Goal: Task Accomplishment & Management: Manage account settings

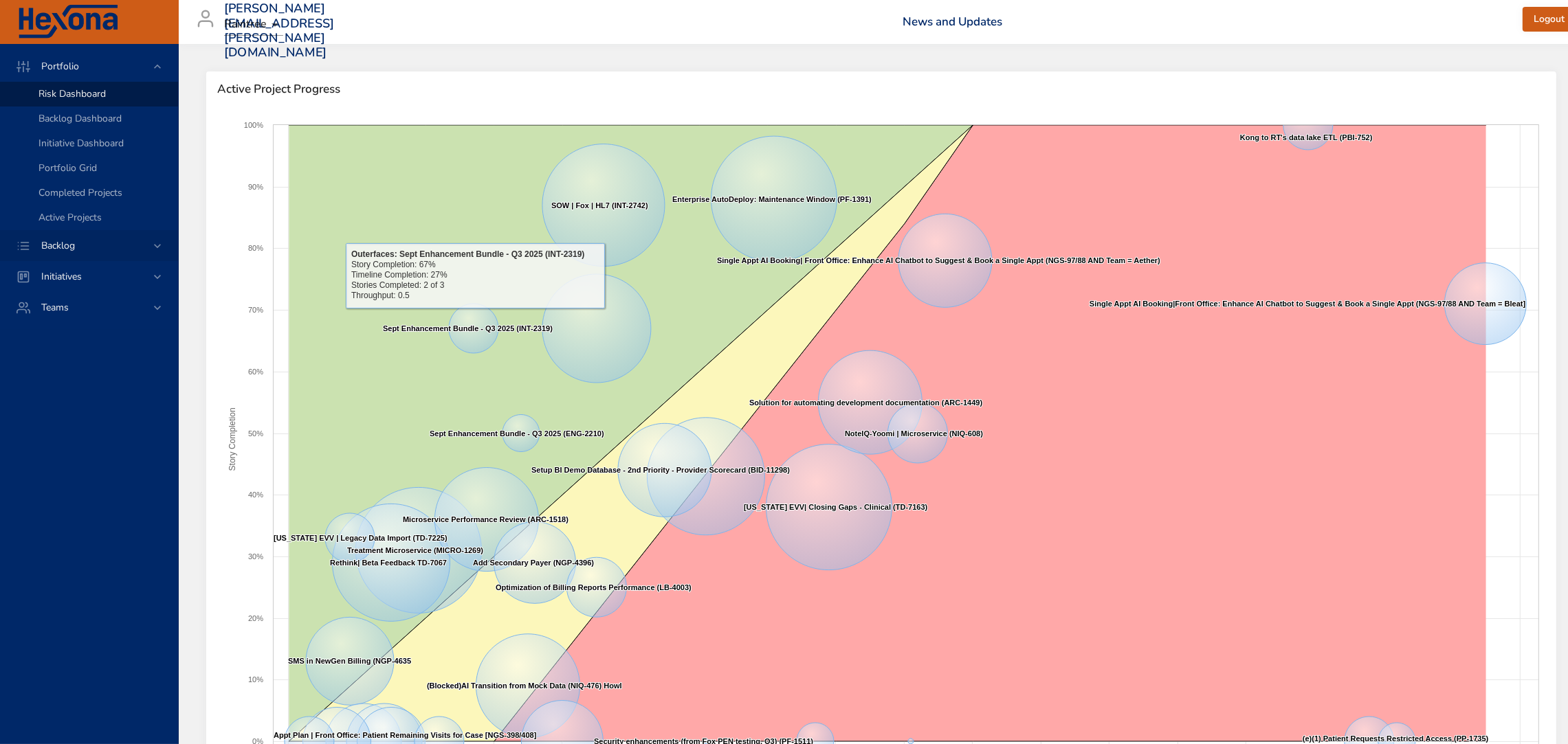
click at [95, 232] on div "Backlog" at bounding box center [89, 245] width 178 height 31
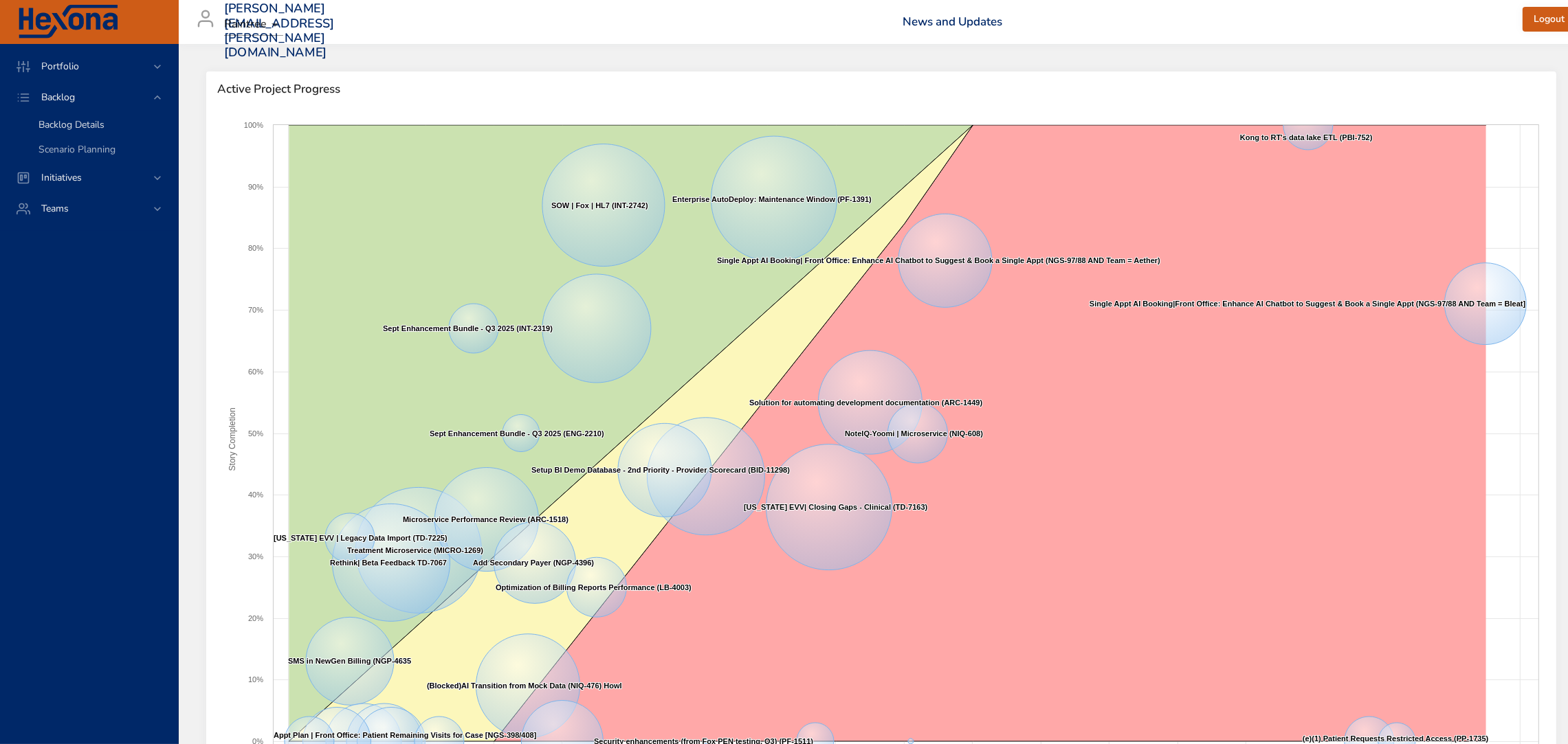
click at [55, 124] on span "Backlog Details" at bounding box center [71, 125] width 66 height 13
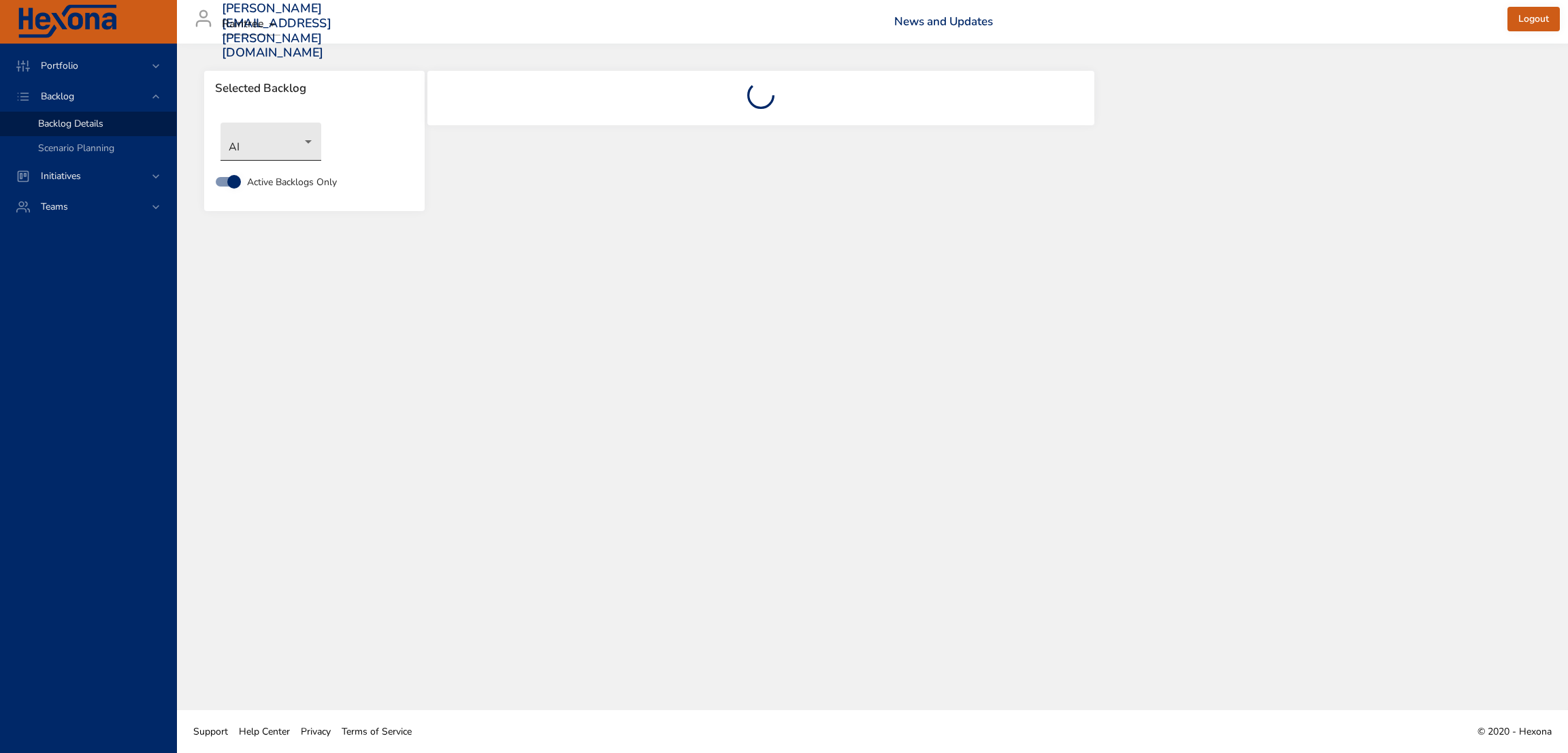
click at [277, 143] on body "Portfolio Backlog Backlog Details Scenario Planning Initiatives Teams [PERSON_N…" at bounding box center [784, 376] width 1568 height 753
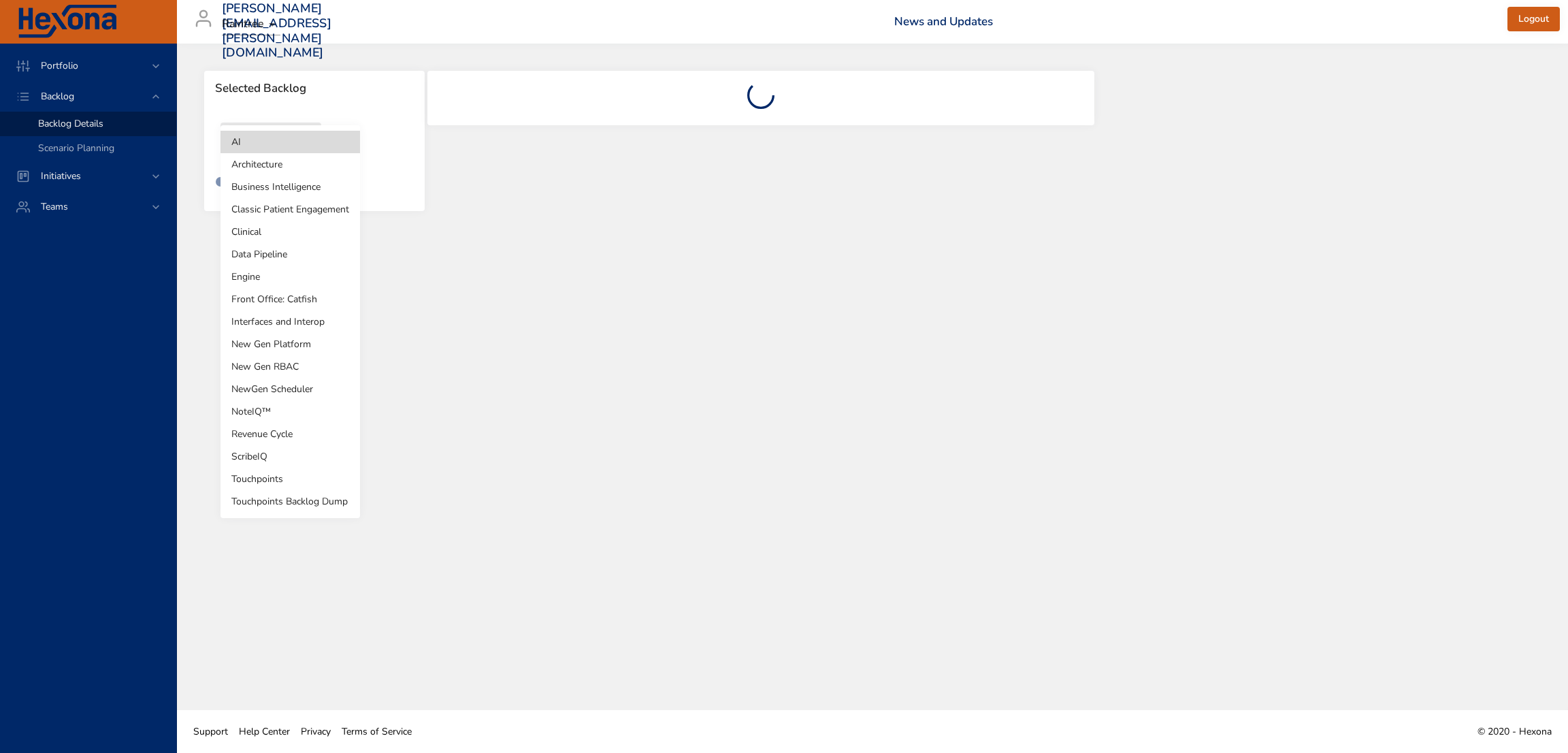
click at [321, 394] on li "NewGen Scheduler" at bounding box center [290, 389] width 140 height 22
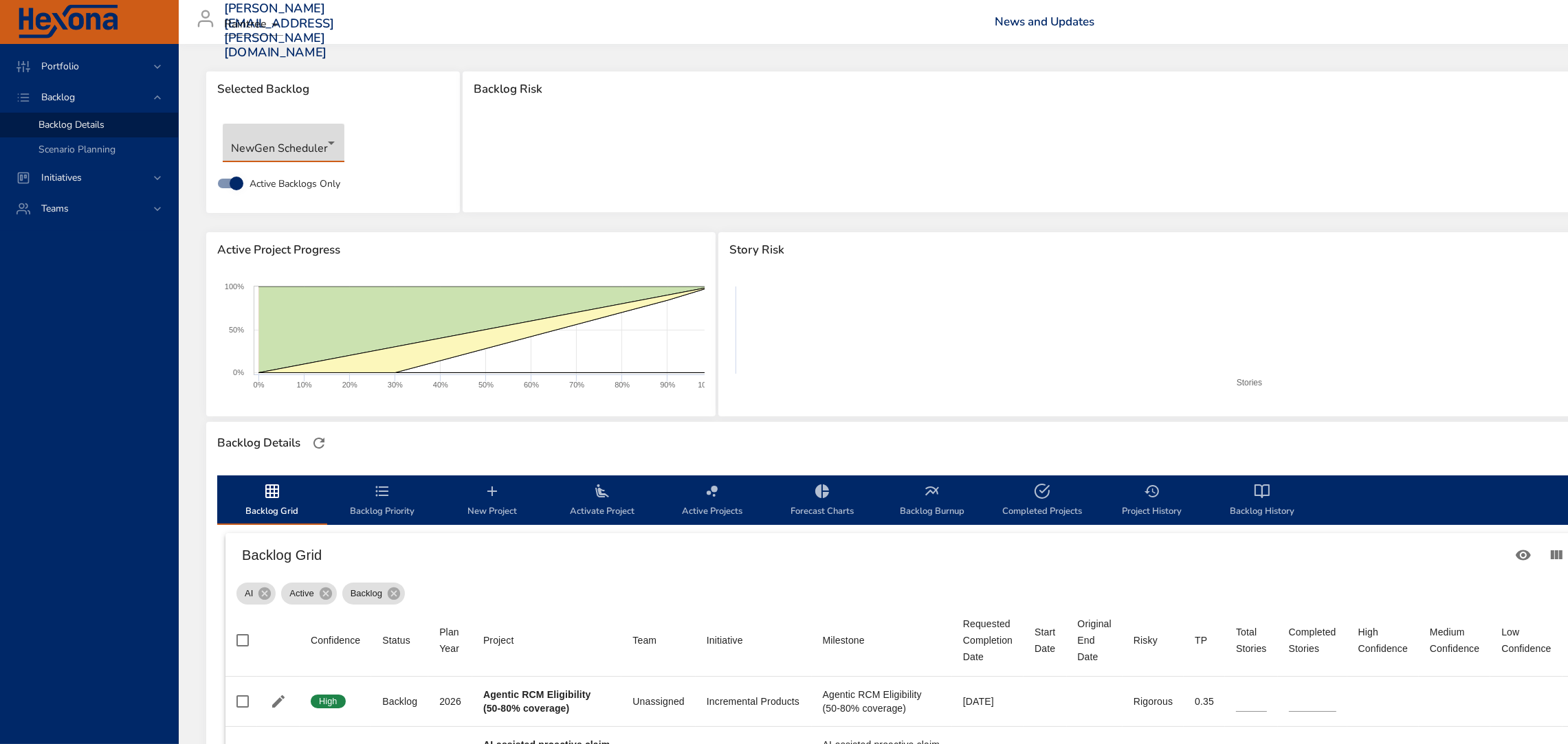
type input "*"
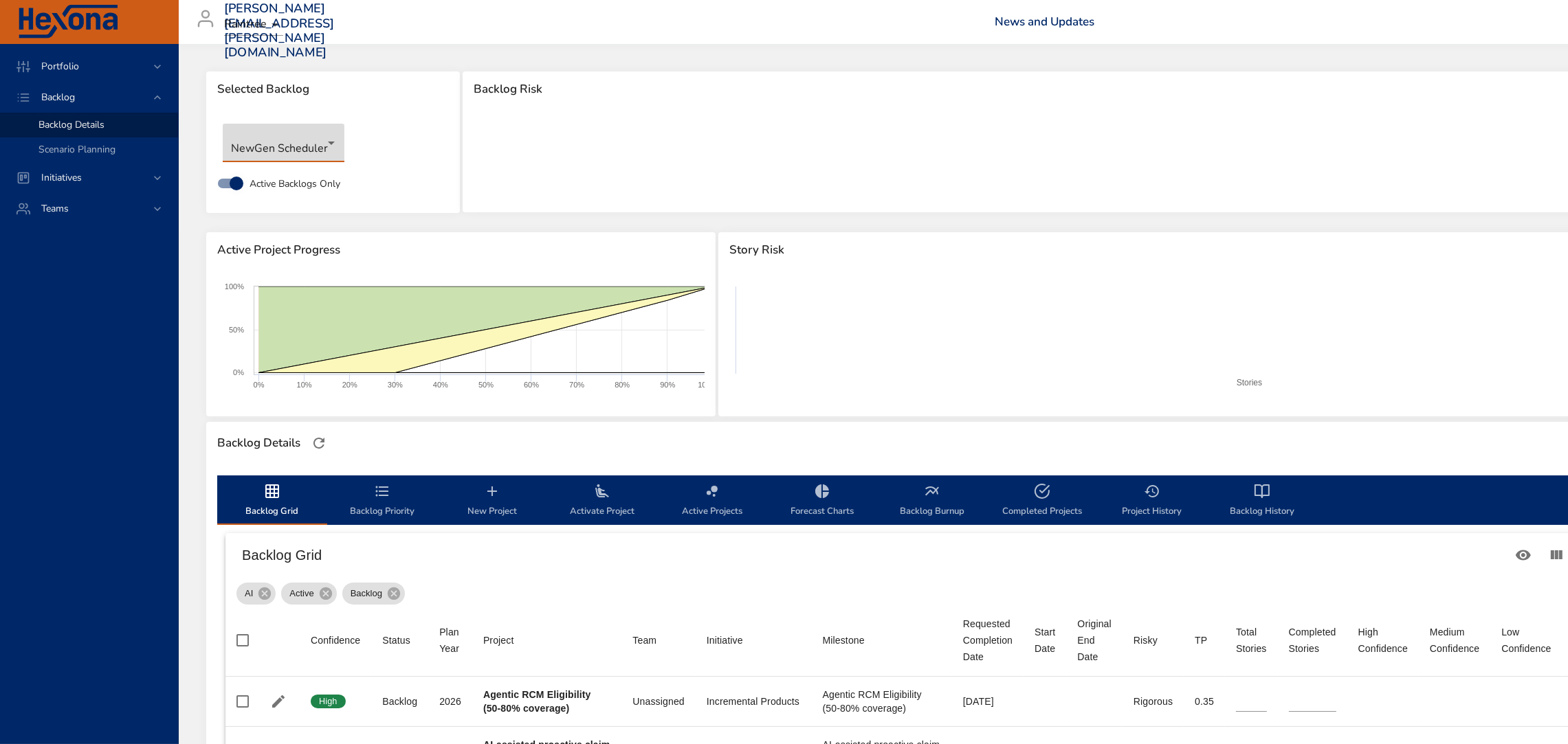
type input "*"
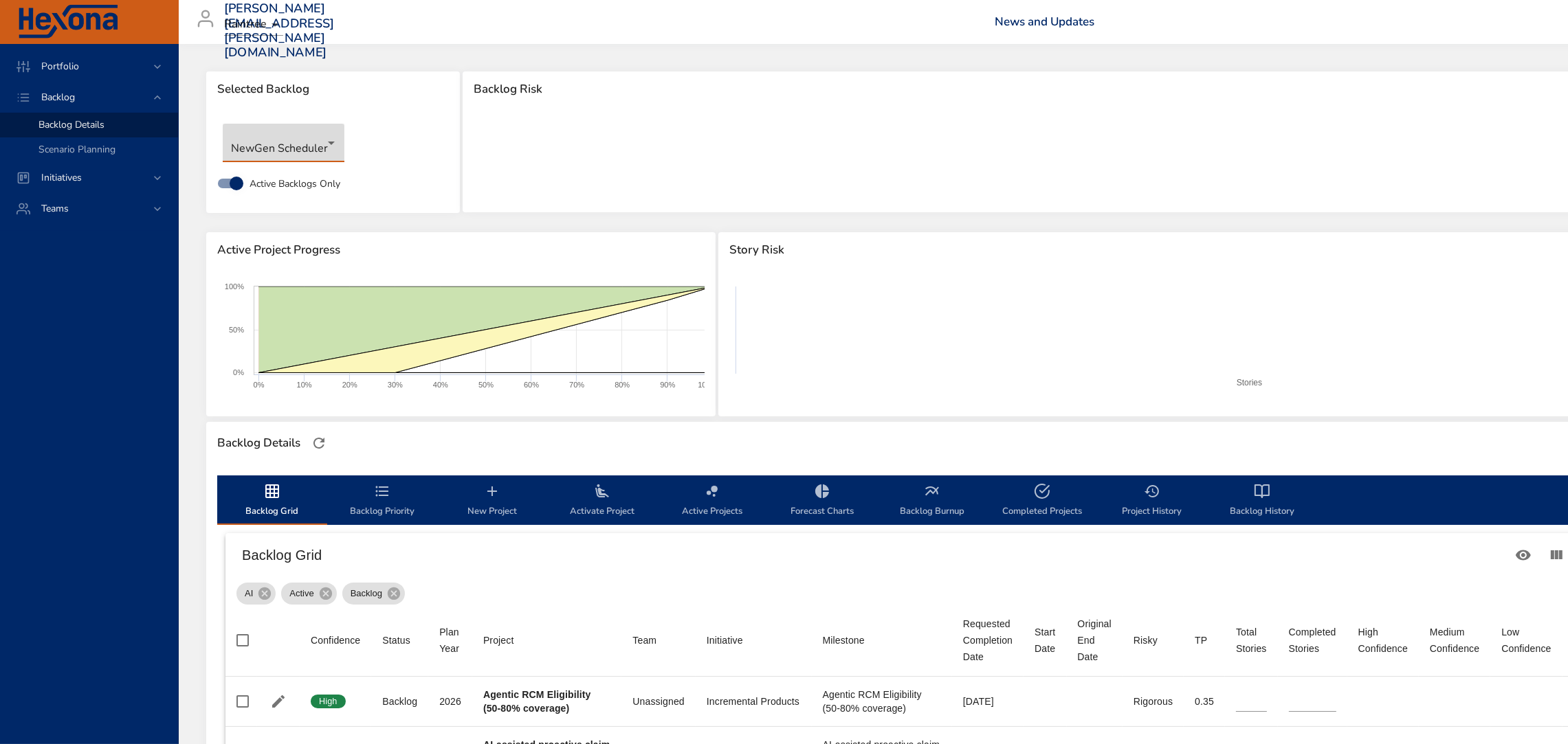
type input "*"
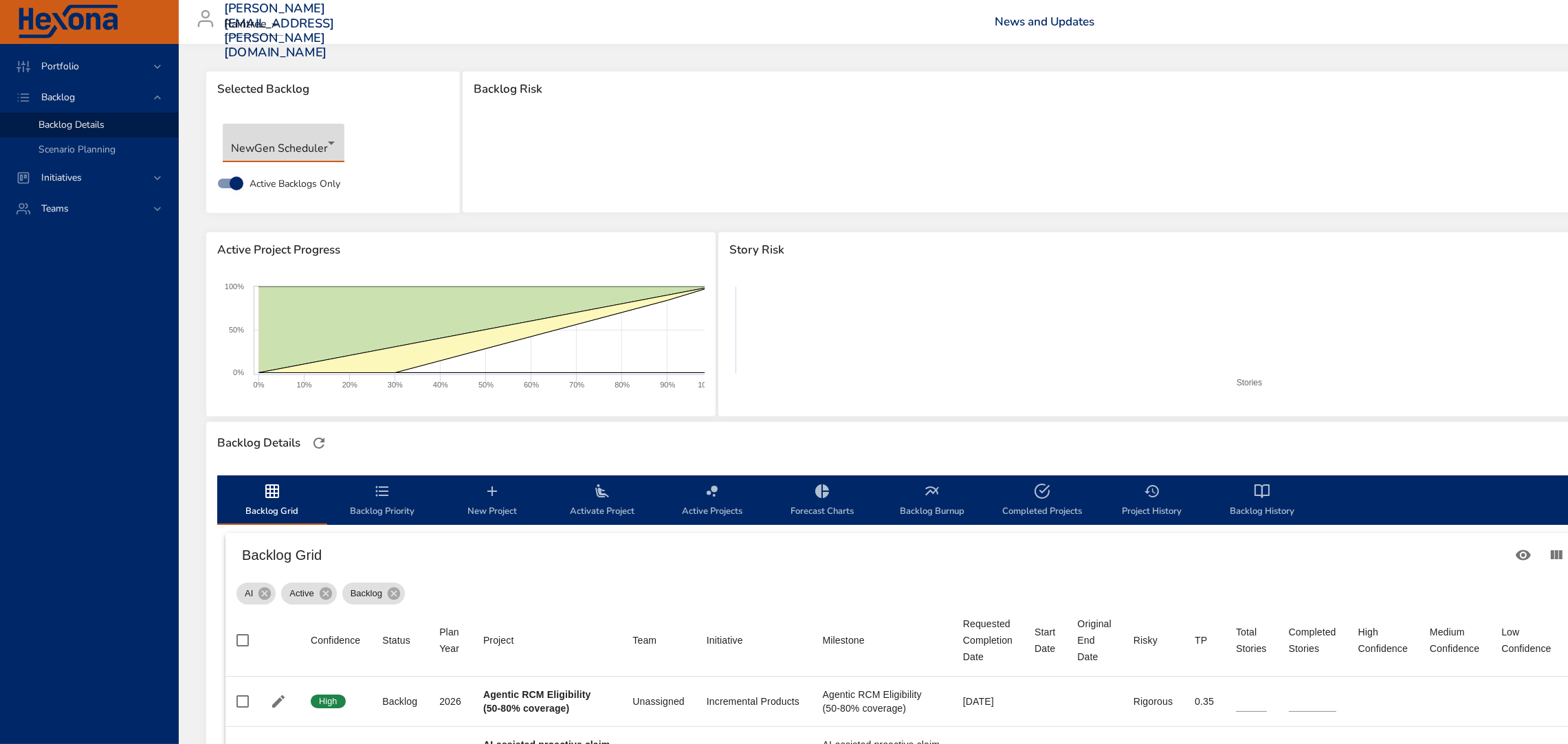
type input "*"
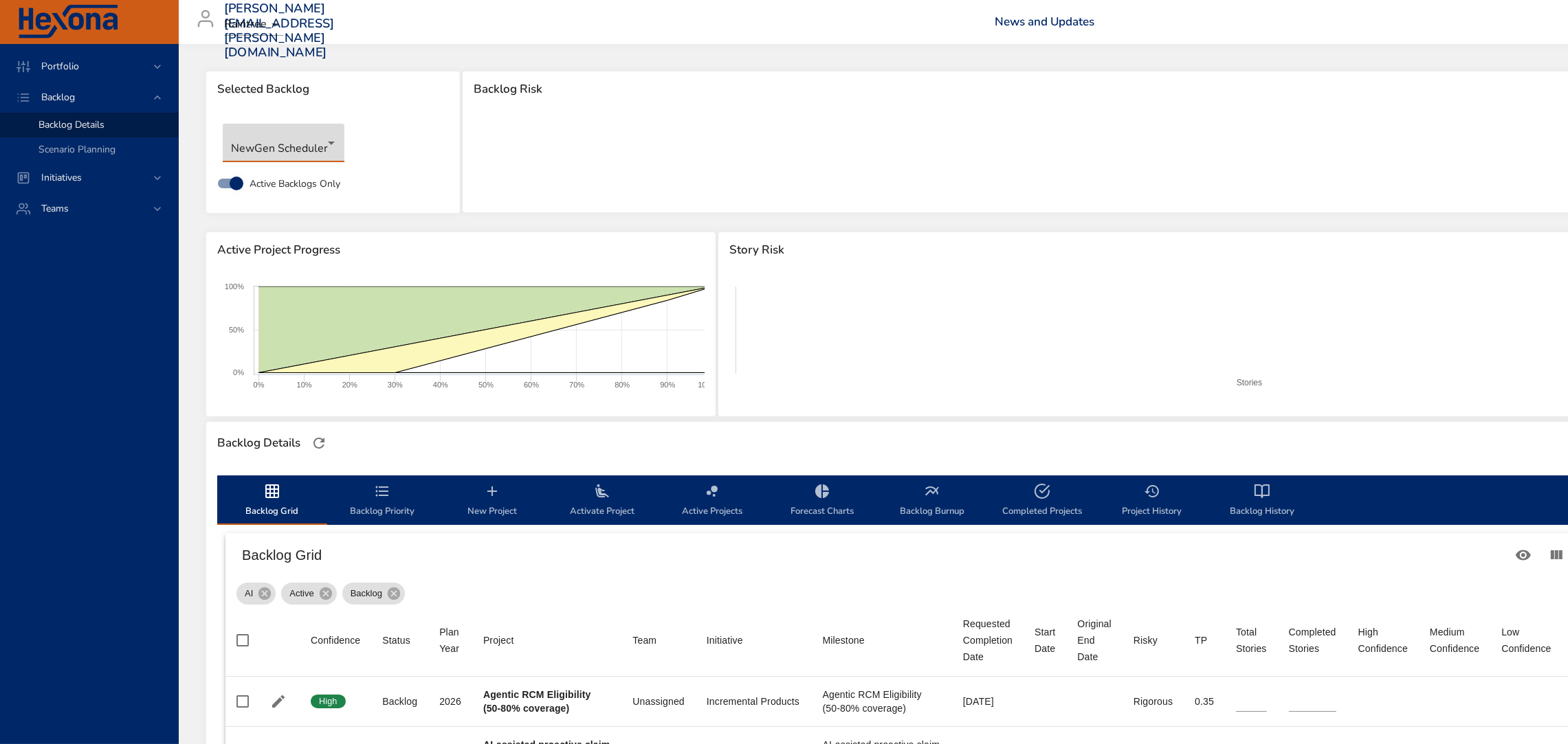
type input "*"
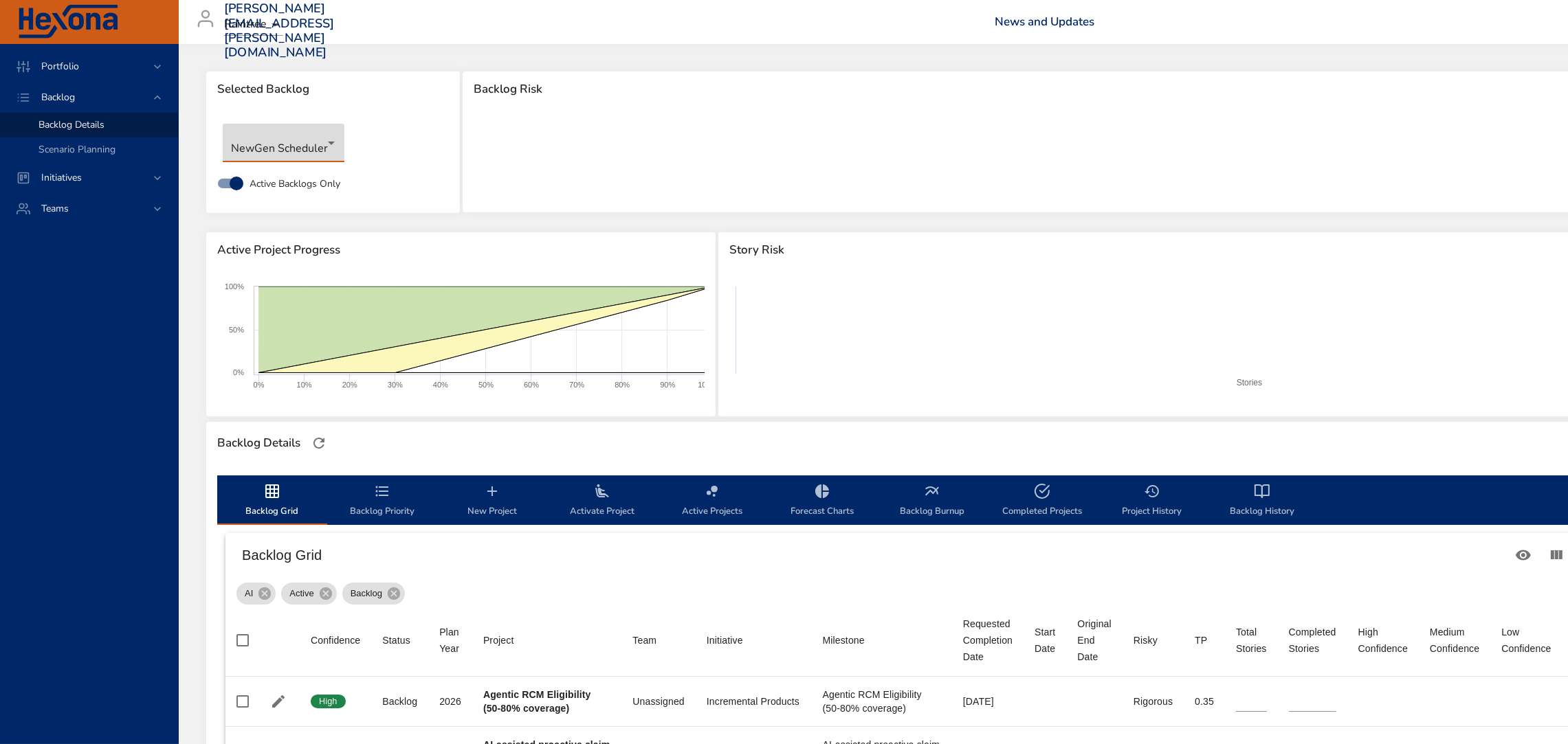
type input "*"
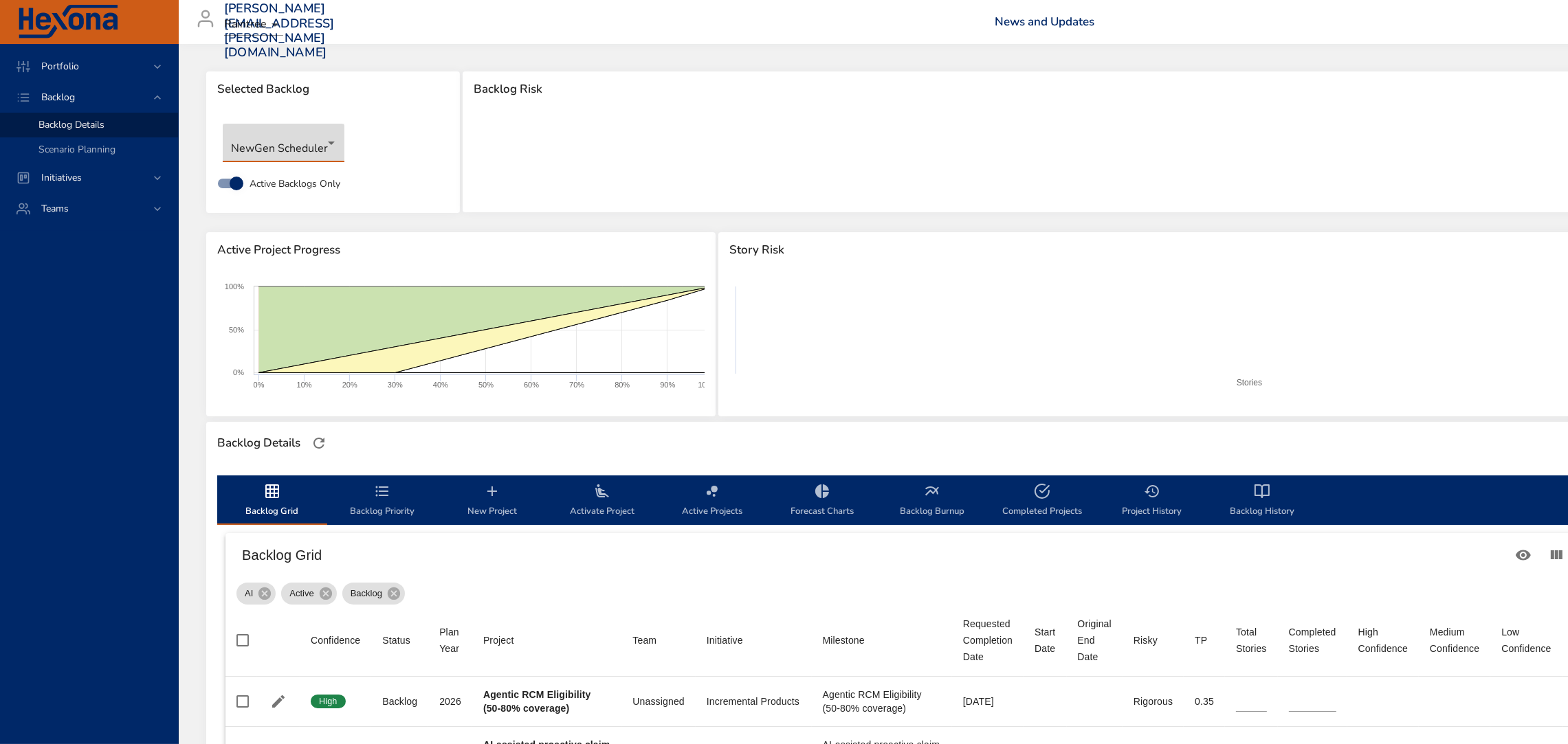
type input "*"
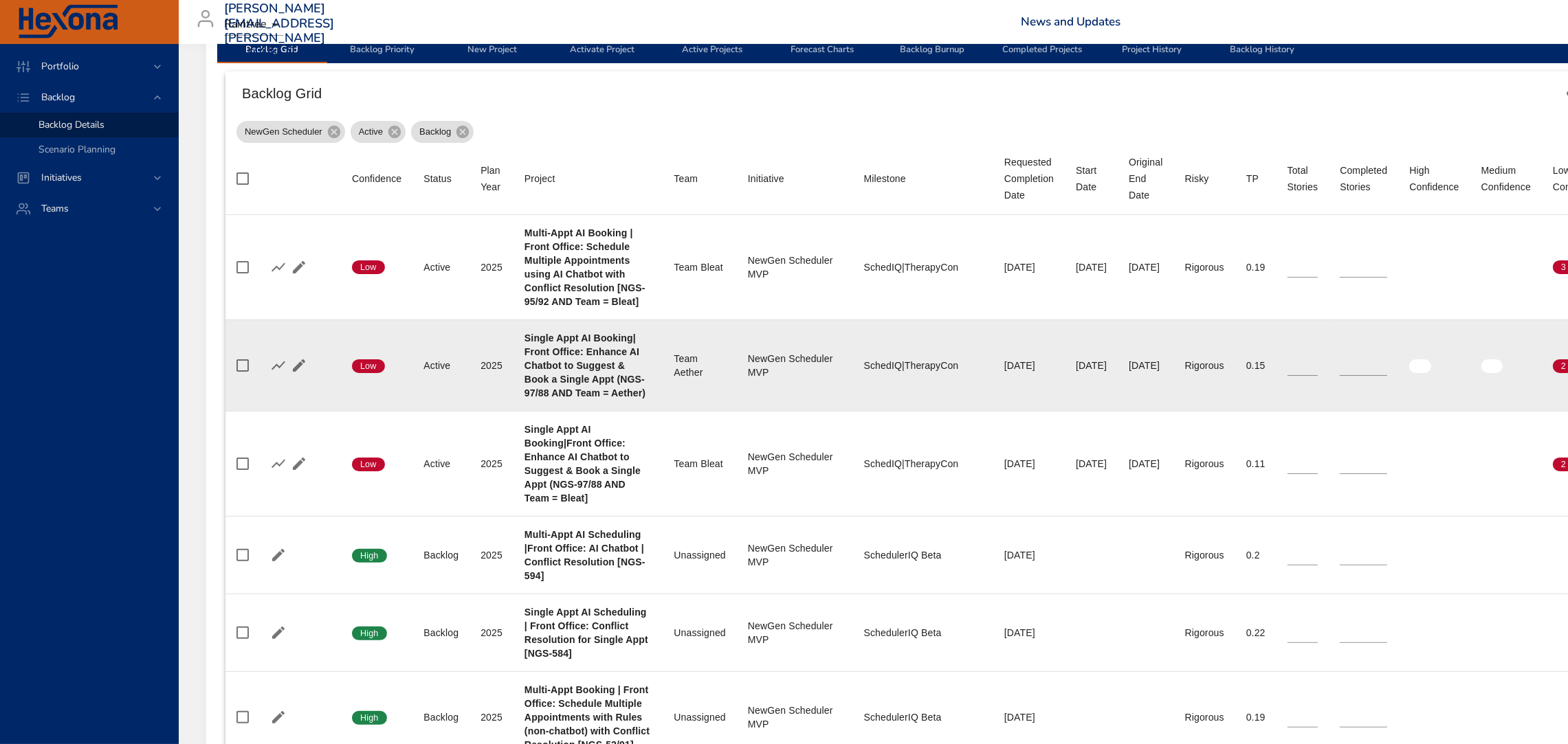
scroll to position [464, 0]
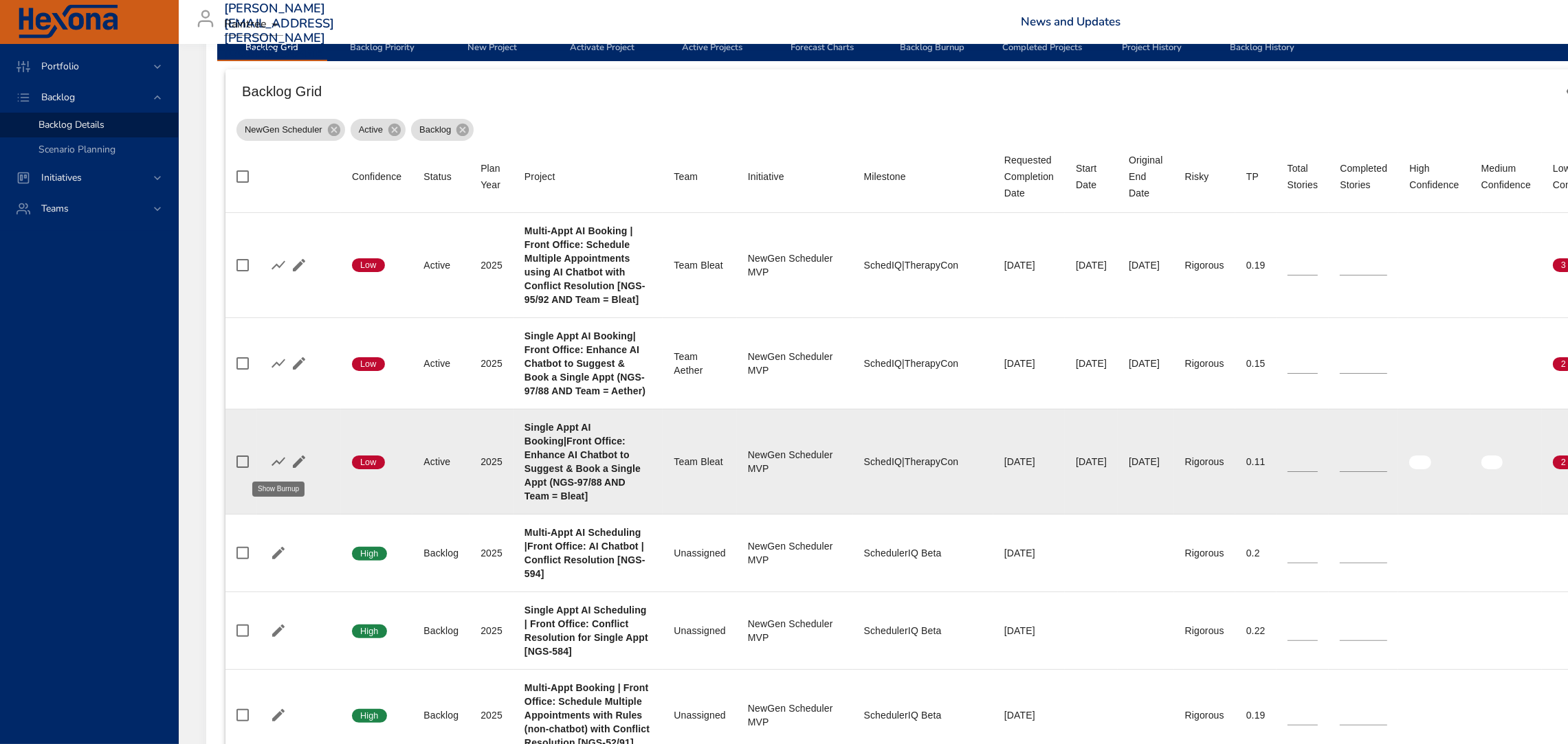
click at [277, 465] on icon "button" at bounding box center [278, 461] width 16 height 16
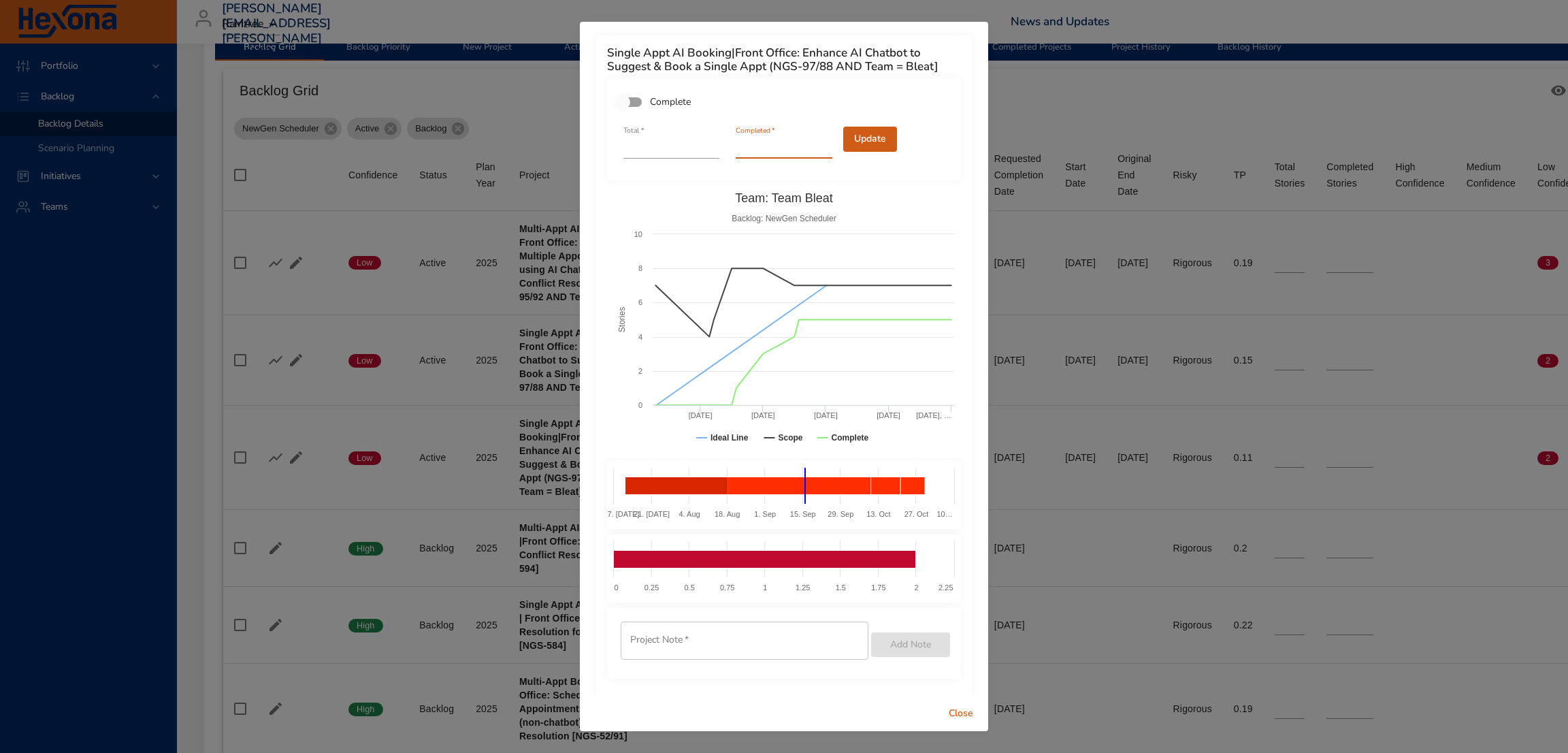
click at [813, 143] on input "*" at bounding box center [784, 148] width 96 height 21
type input "*"
click at [813, 143] on input "*" at bounding box center [784, 148] width 96 height 21
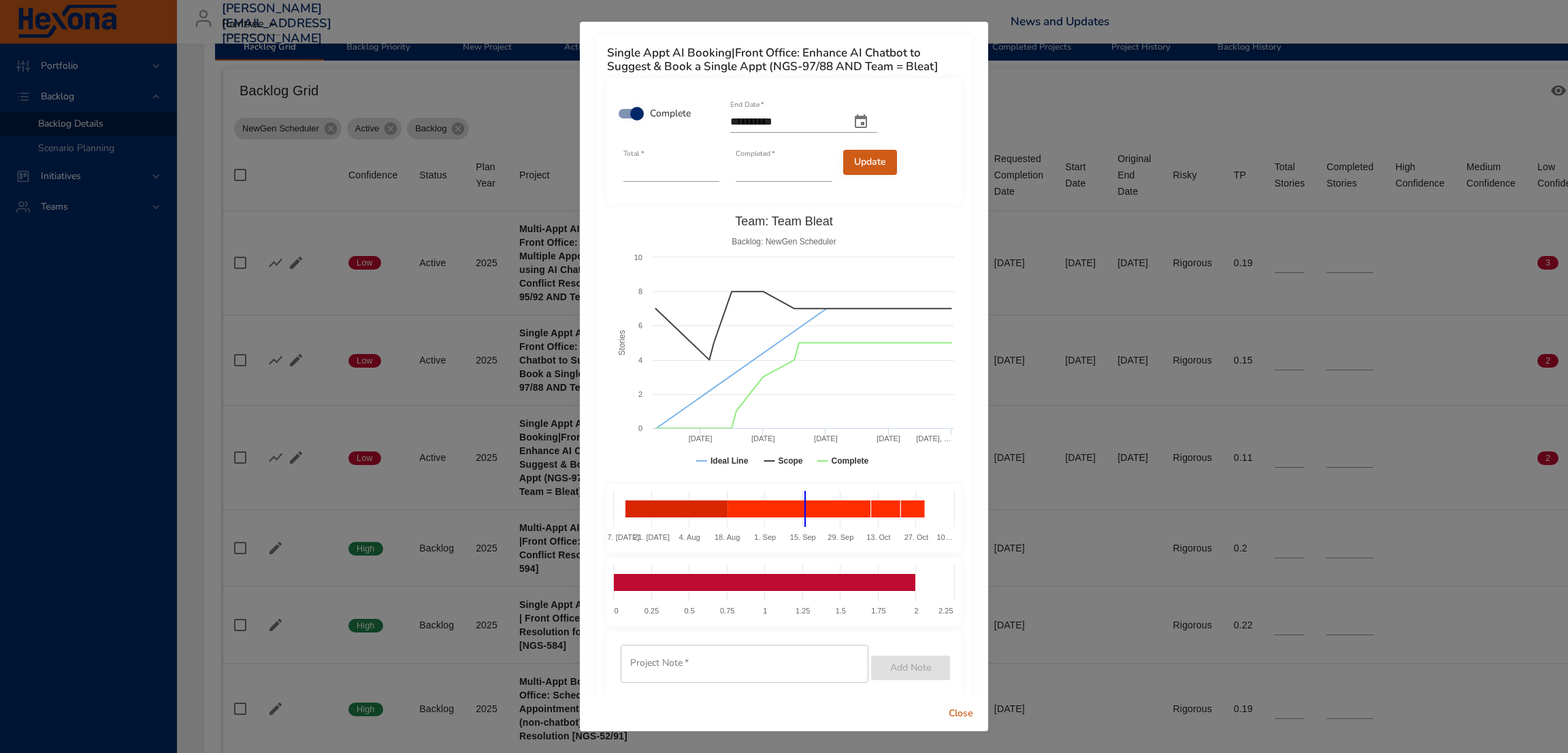
click at [858, 171] on button "Update" at bounding box center [870, 162] width 53 height 25
type input "*"
click at [961, 712] on span "Close" at bounding box center [961, 713] width 33 height 17
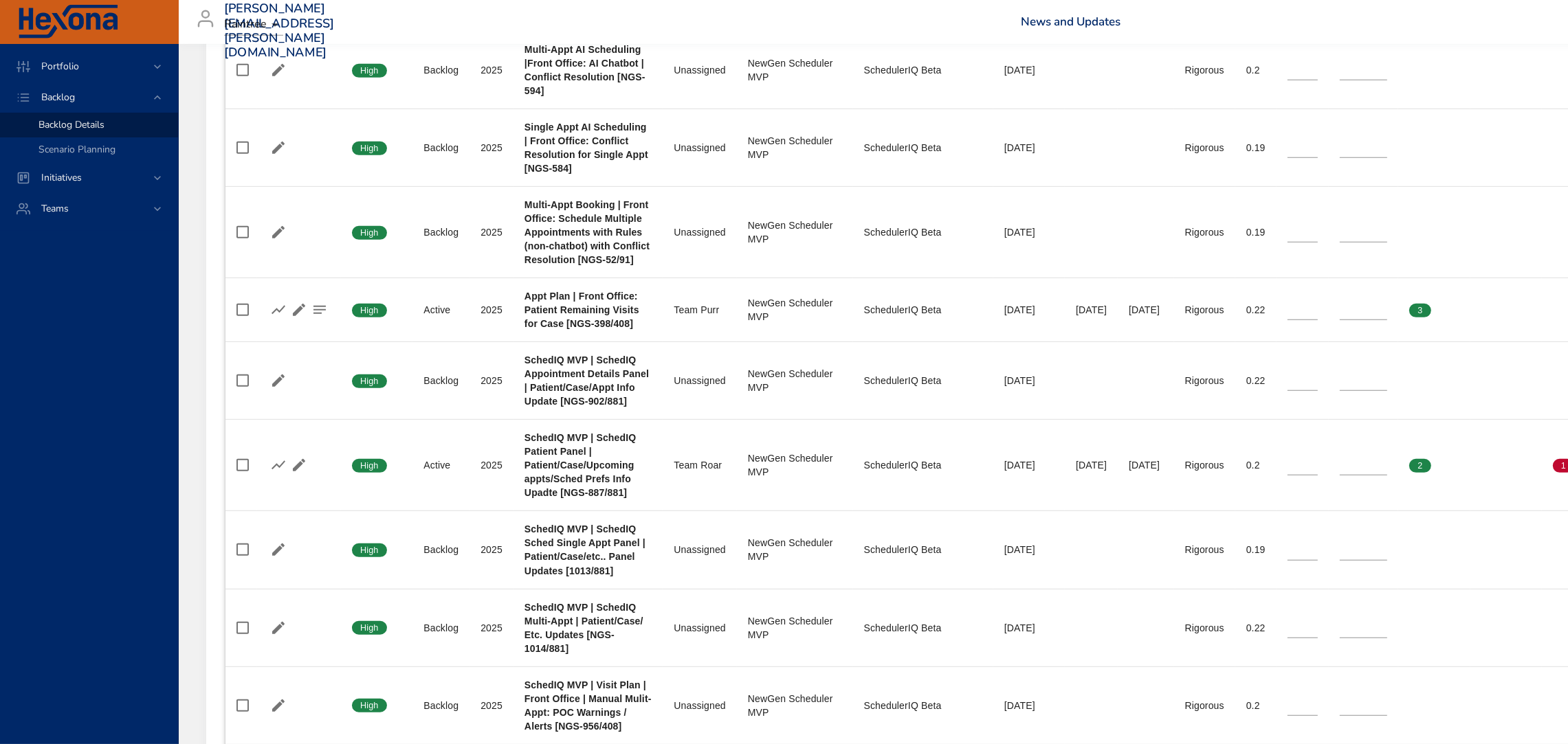
scroll to position [949, 0]
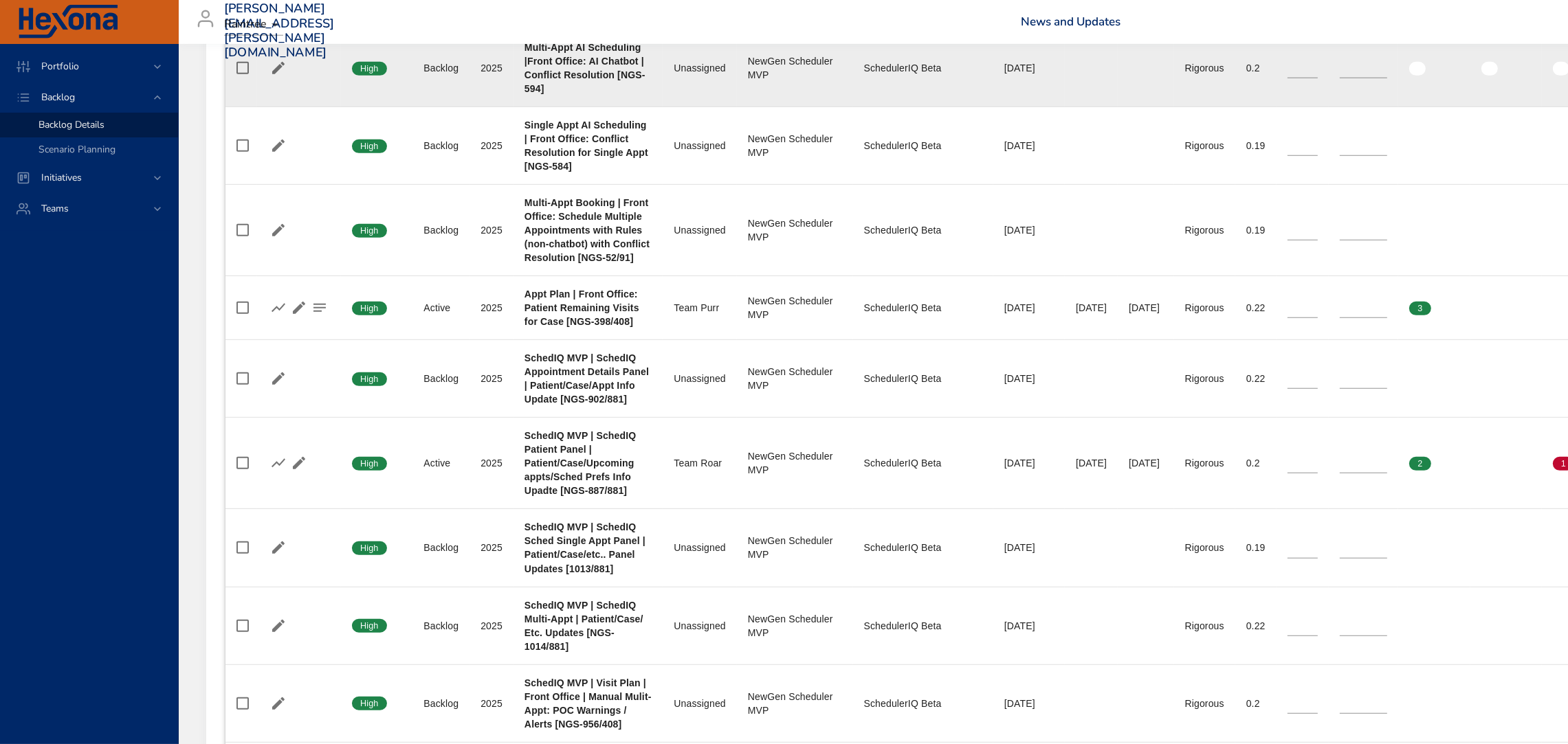
click at [1276, 57] on td "TP 0.2" at bounding box center [1255, 68] width 41 height 77
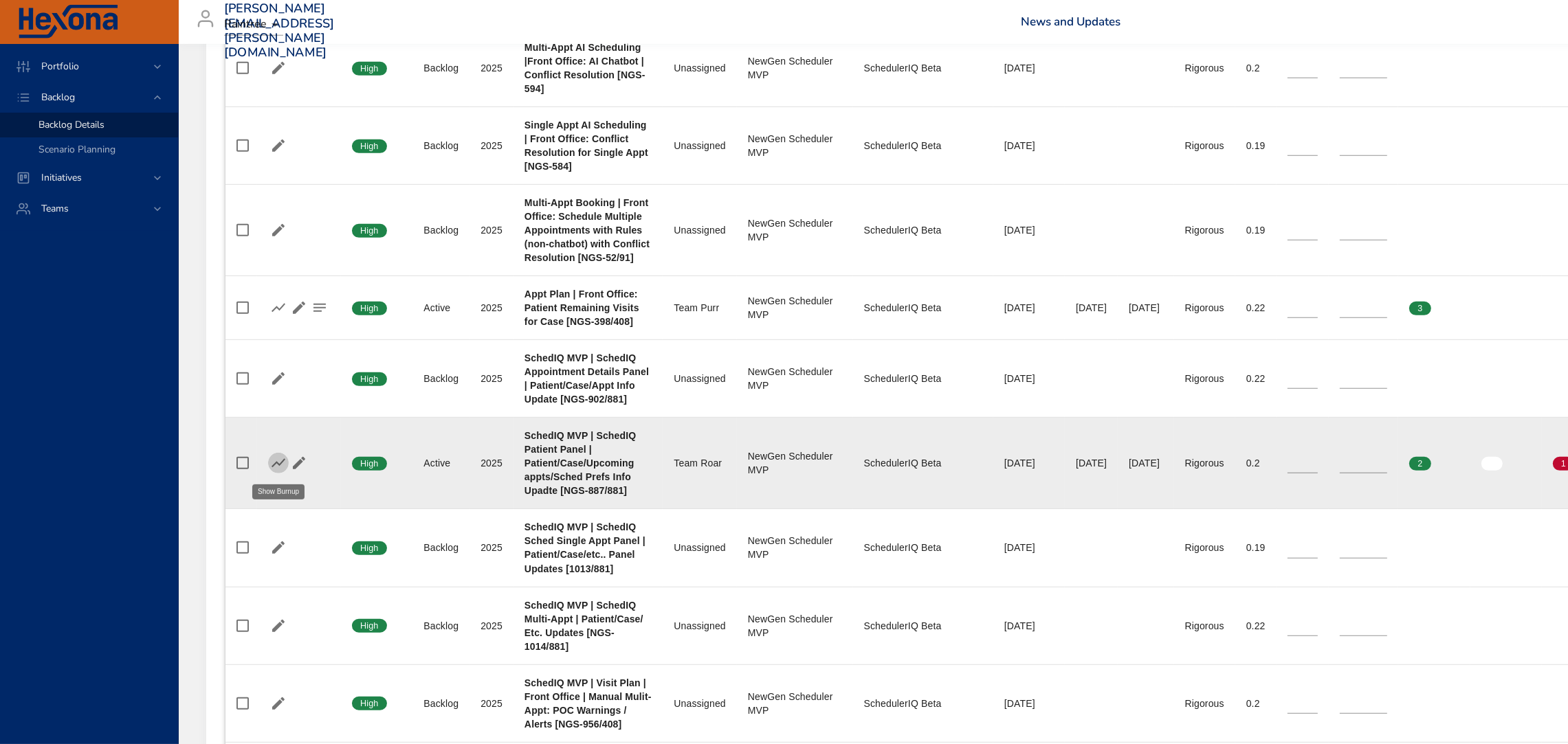
click at [277, 458] on icon "button" at bounding box center [278, 463] width 16 height 16
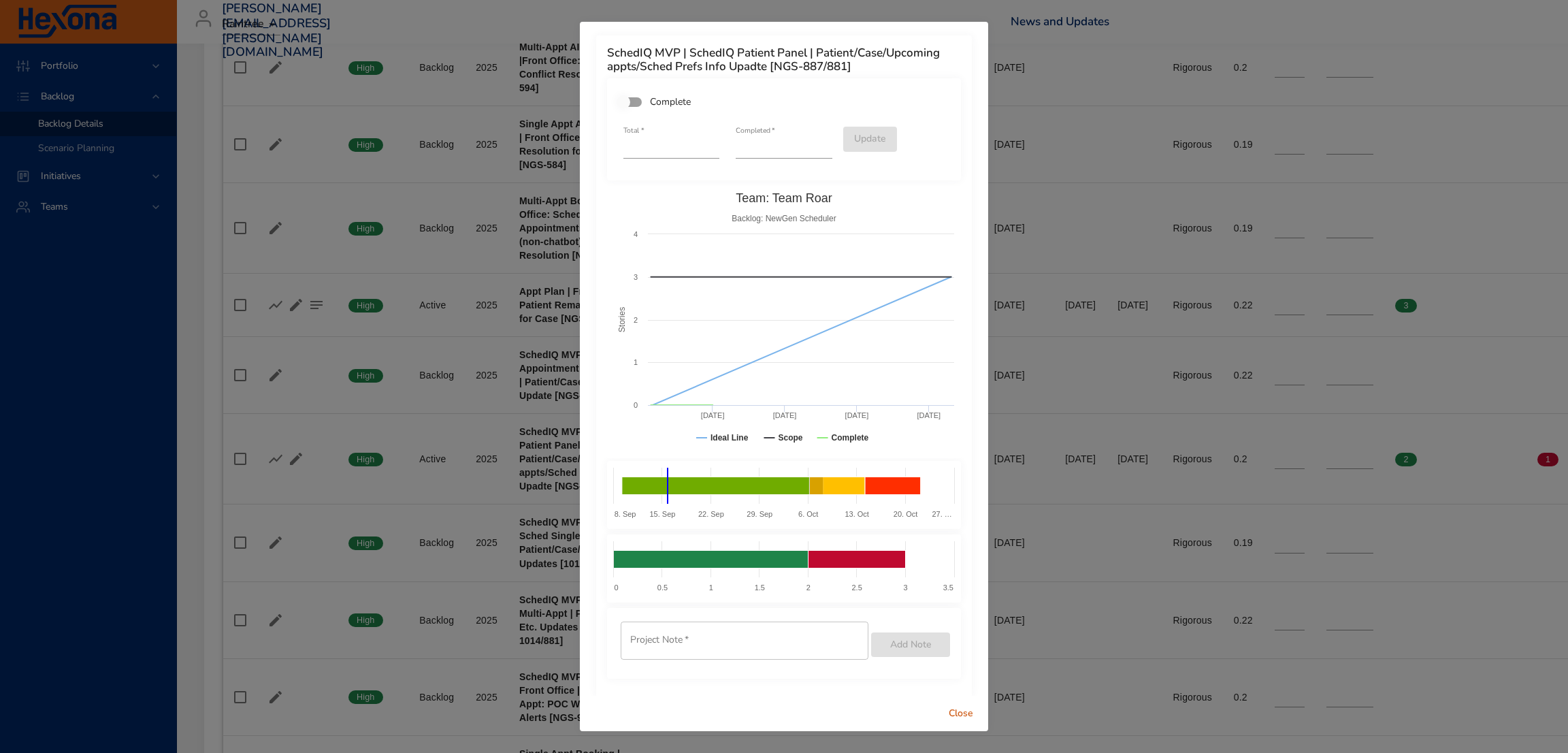
type input "*"
click at [821, 143] on input "*" at bounding box center [784, 148] width 96 height 21
click at [859, 130] on button "Update" at bounding box center [870, 139] width 53 height 25
type input "*"
click at [961, 710] on span "Close" at bounding box center [961, 713] width 33 height 17
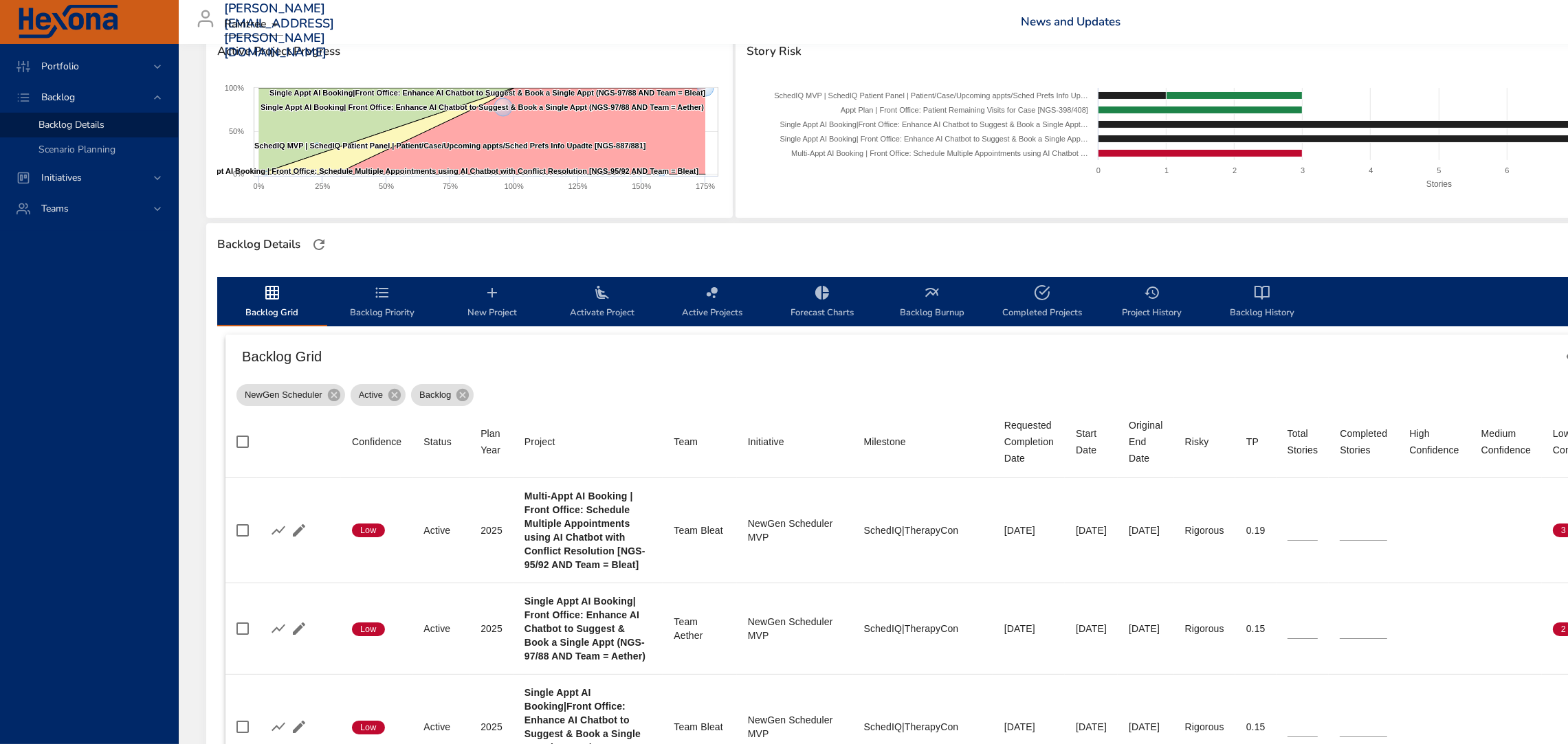
scroll to position [0, 0]
